Goal: Task Accomplishment & Management: Manage account settings

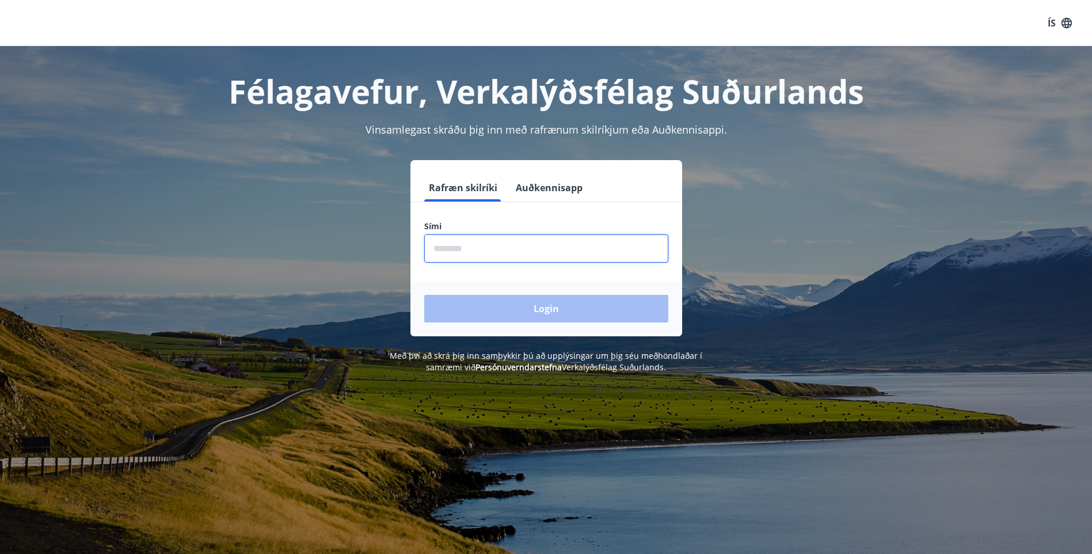
click at [488, 245] on input "phone" at bounding box center [546, 248] width 244 height 28
type input "********"
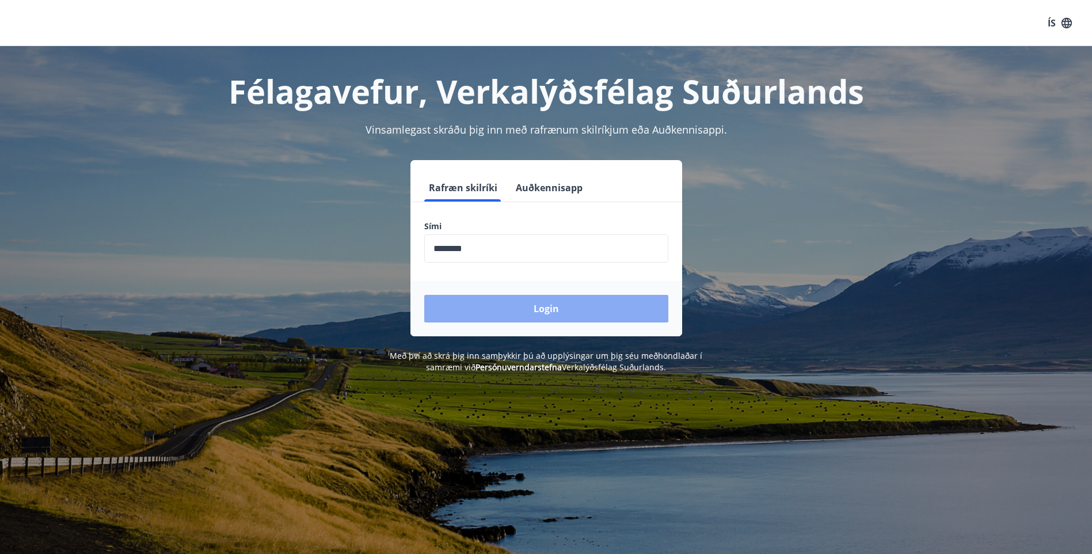
click at [482, 304] on button "Login" at bounding box center [546, 309] width 244 height 28
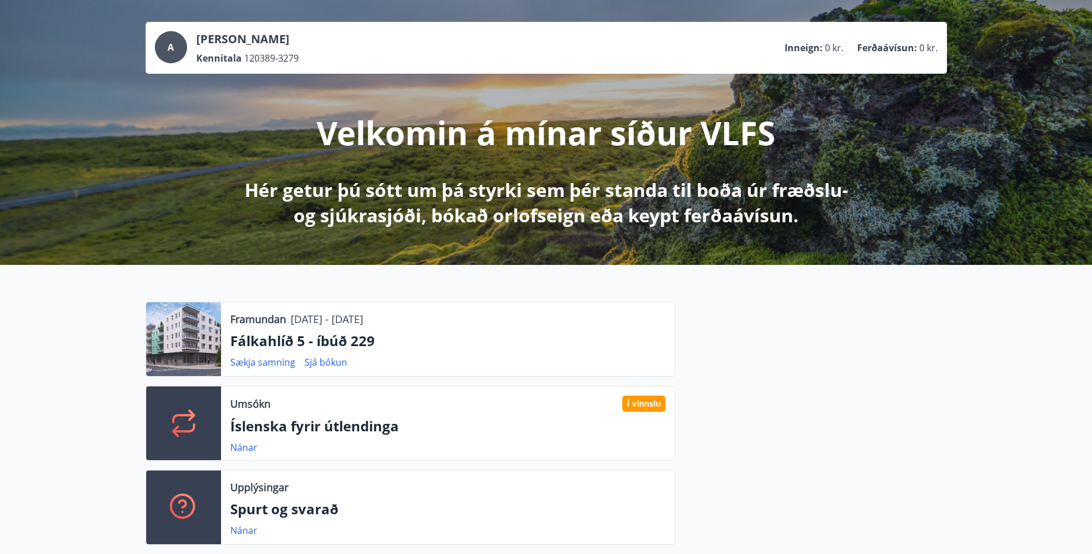
scroll to position [152, 0]
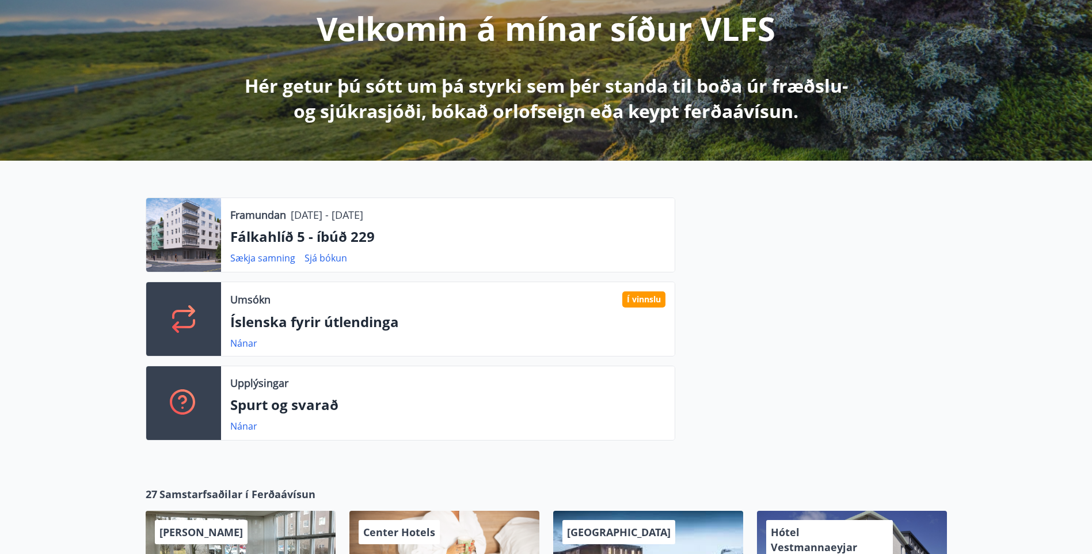
click at [194, 318] on icon at bounding box center [184, 319] width 28 height 28
click at [236, 344] on link "Nánar" at bounding box center [243, 343] width 27 height 13
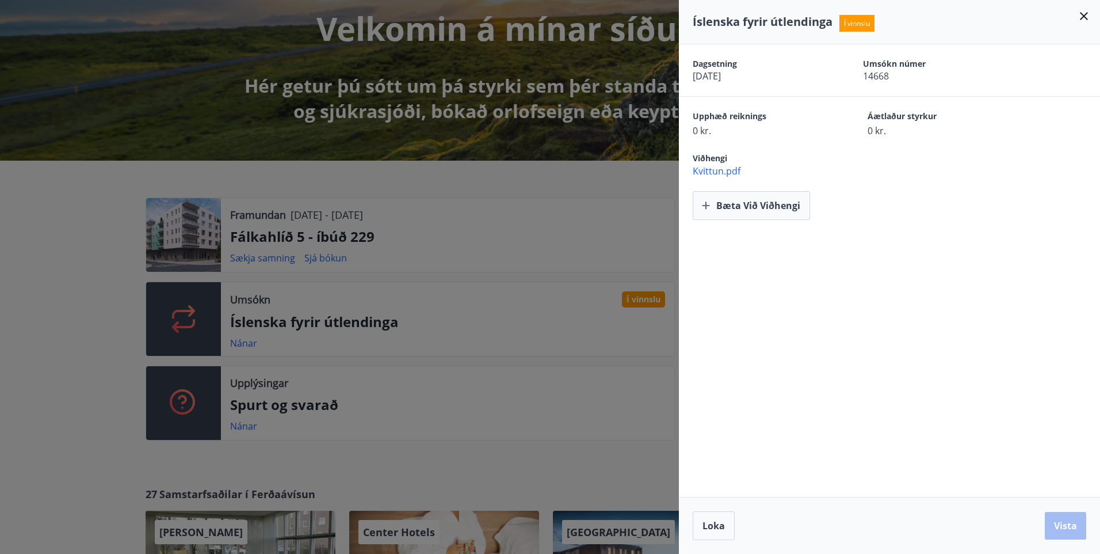
click at [1084, 15] on icon at bounding box center [1084, 16] width 14 height 14
